Goal: Transaction & Acquisition: Purchase product/service

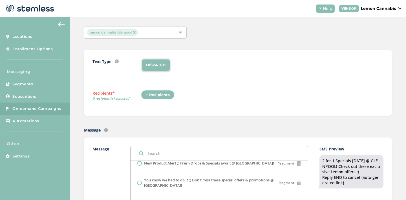
scroll to position [22, 0]
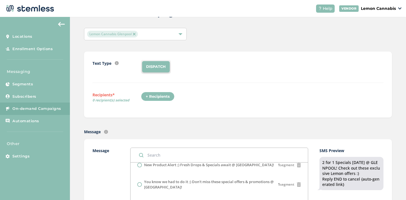
click at [157, 95] on div "+ Recipients" at bounding box center [158, 97] width 34 height 10
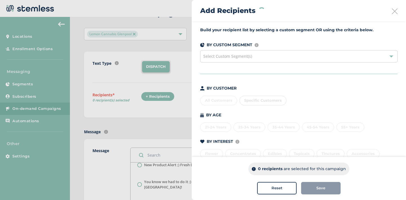
scroll to position [64, 0]
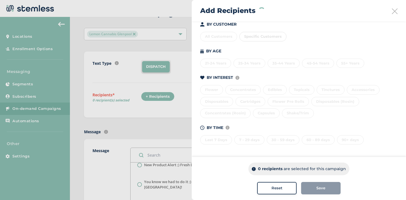
click at [220, 140] on div "Last 7 Days 7 - 29 days 30 - 59 days 60 - 89 days 90+ days" at bounding box center [298, 139] width 197 height 12
click at [213, 138] on div "Last 7 Days" at bounding box center [216, 140] width 32 height 10
click at [247, 141] on div "7 - 29 days" at bounding box center [249, 140] width 30 height 10
click at [284, 141] on div "30 - 59 days" at bounding box center [283, 140] width 33 height 10
click at [312, 141] on div "60 - 89 days" at bounding box center [318, 140] width 33 height 10
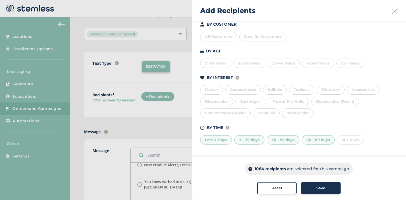
click at [308, 185] on div "Save" at bounding box center [321, 188] width 30 height 6
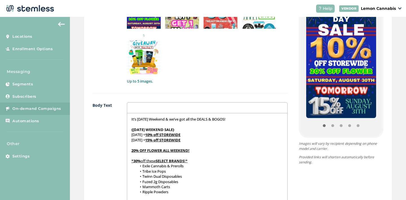
scroll to position [48, 0]
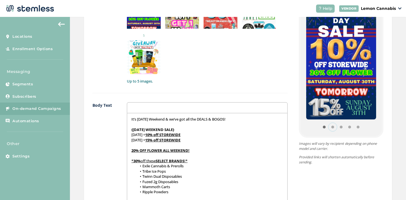
click at [334, 127] on button "Item 1" at bounding box center [332, 127] width 8 height 8
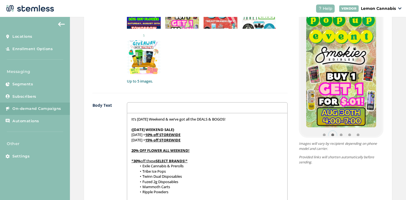
scroll to position [43, 0]
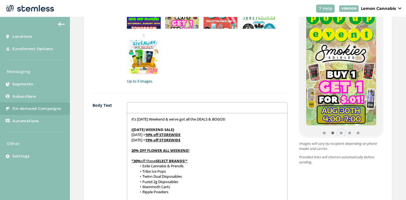
click at [341, 131] on button "Item 2" at bounding box center [341, 133] width 8 height 8
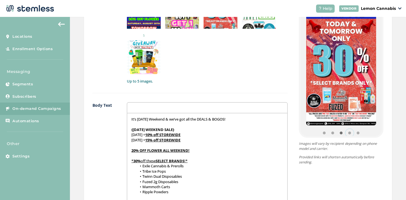
click at [351, 132] on button "Item 3" at bounding box center [349, 133] width 8 height 8
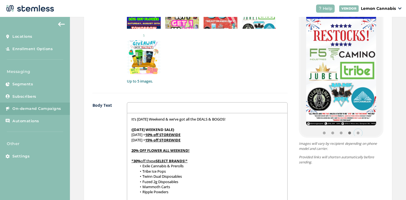
click at [358, 132] on button "Item 4" at bounding box center [358, 133] width 8 height 8
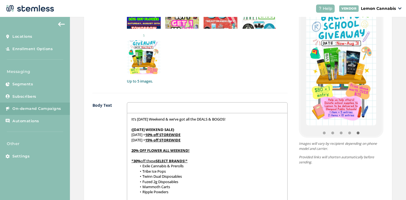
click at [294, 131] on div "{Store Logo} {Store Name} It’s [DATE] Weekend & we’ve got all the DEALS & BOGOS…" at bounding box center [335, 148] width 96 height 320
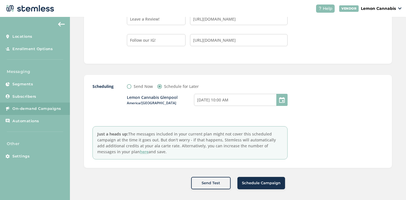
scroll to position [580, 0]
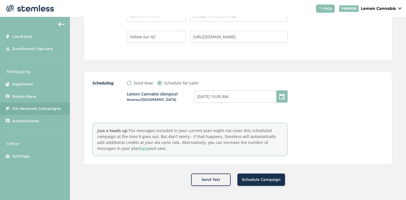
click at [257, 178] on span "Schedule Campaign" at bounding box center [261, 180] width 39 height 6
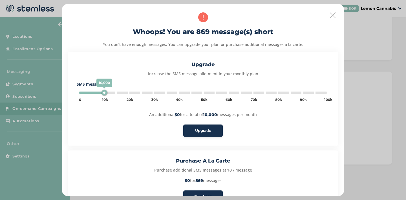
type input "5000"
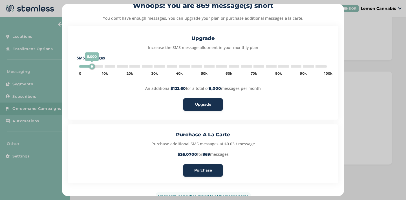
scroll to position [26, 0]
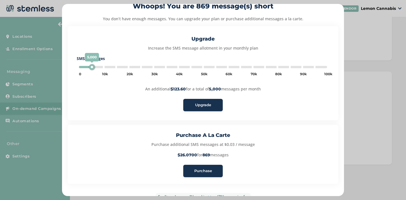
click at [202, 172] on span "Purchase" at bounding box center [203, 171] width 18 height 6
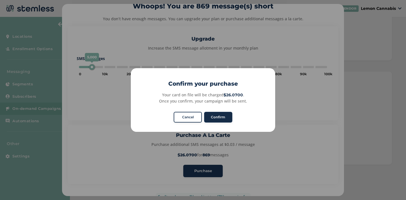
click at [222, 117] on button "Confirm" at bounding box center [218, 117] width 28 height 11
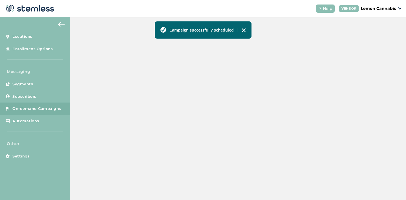
scroll to position [181, 0]
